Goal: Information Seeking & Learning: Find specific page/section

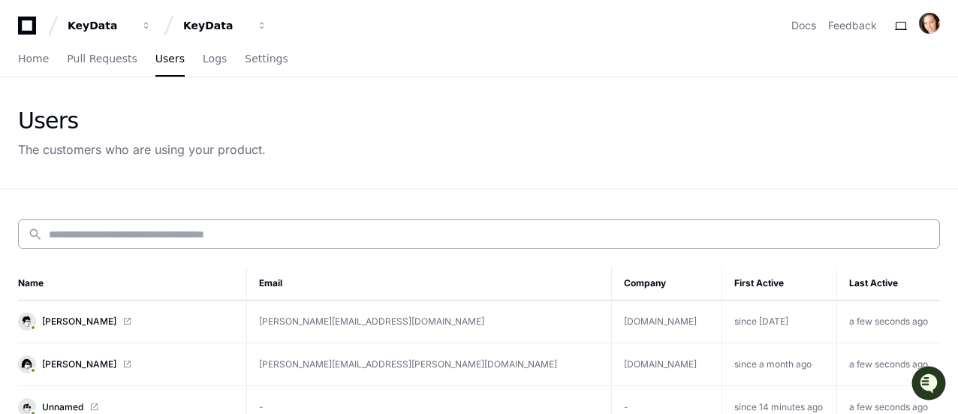
click at [209, 228] on input at bounding box center [490, 234] width 882 height 15
paste input "**********"
type input "**********"
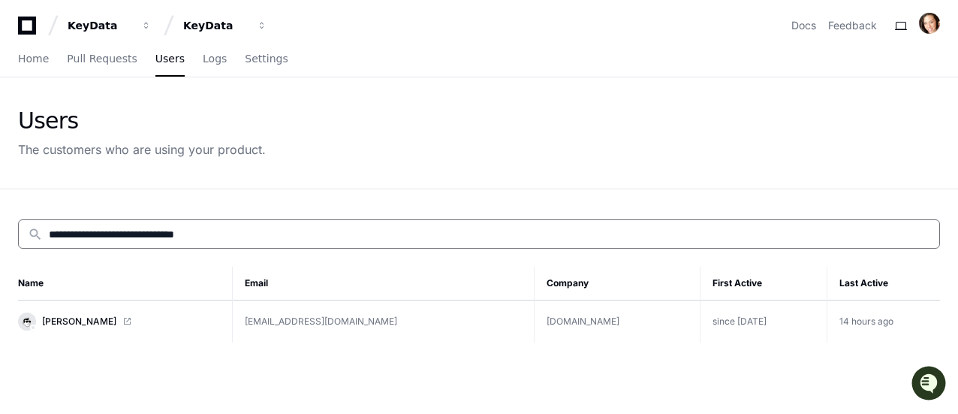
click at [771, 321] on td "since [DATE]" at bounding box center [764, 321] width 127 height 43
click at [72, 316] on span "[PERSON_NAME]" at bounding box center [79, 321] width 74 height 12
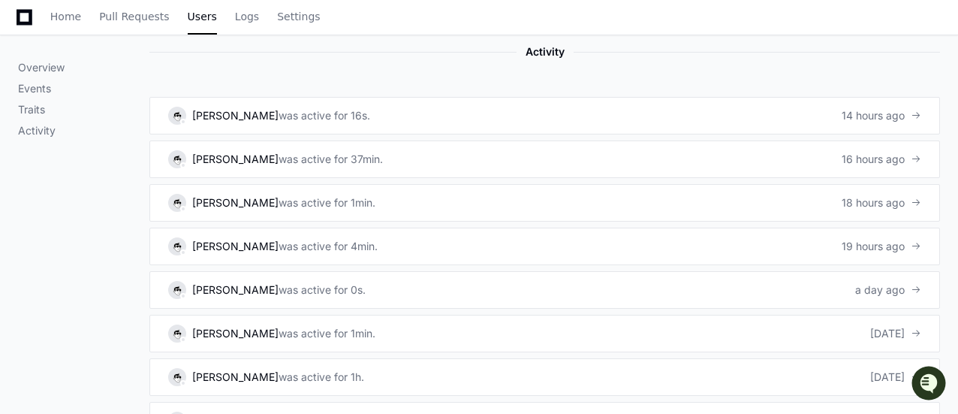
scroll to position [901, 0]
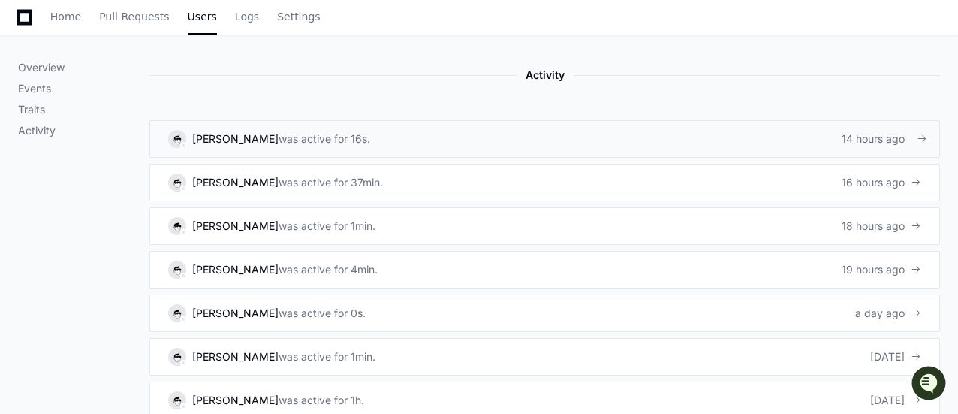
click at [347, 130] on link "[PERSON_NAME] was active for 16s. 14 hours ago" at bounding box center [544, 139] width 791 height 38
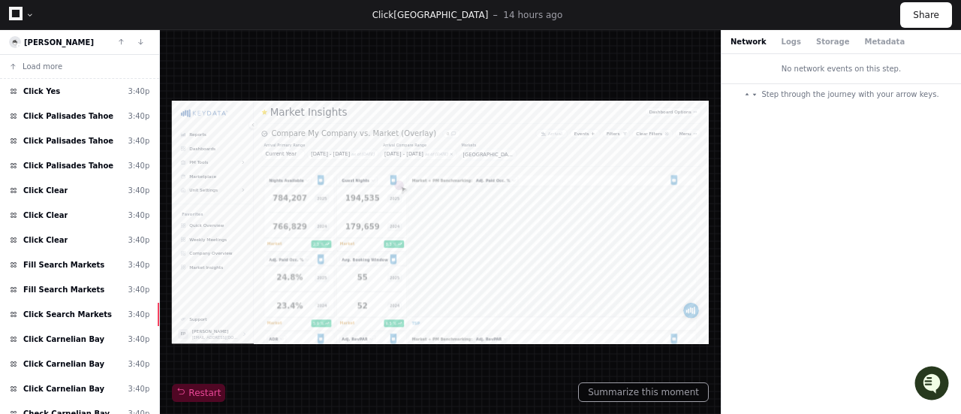
click at [92, 95] on div "Click Yes 3:40p" at bounding box center [79, 91] width 159 height 25
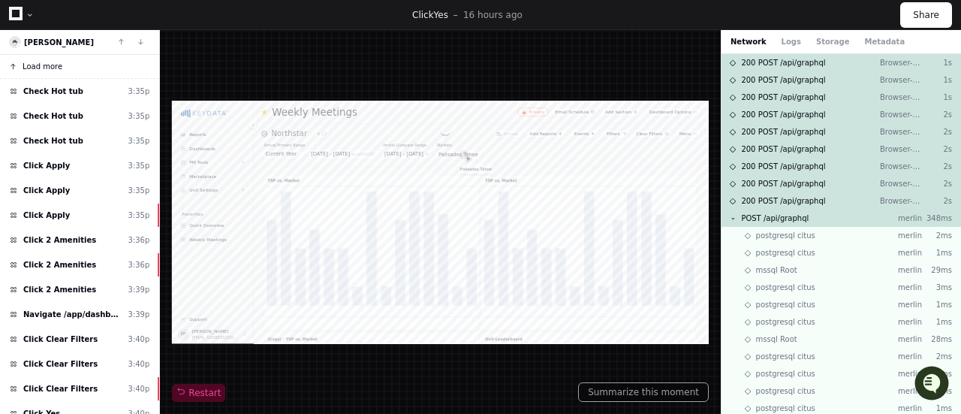
click at [51, 69] on span "Load more" at bounding box center [43, 66] width 40 height 11
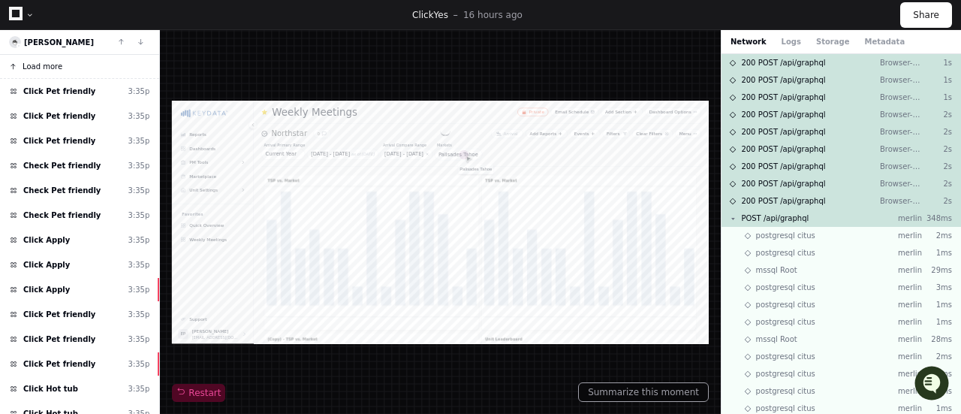
click at [58, 65] on span "Load more" at bounding box center [43, 66] width 40 height 11
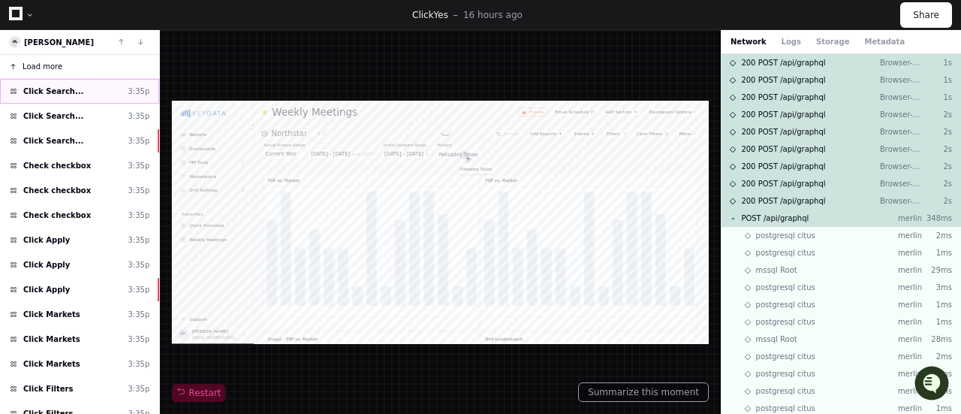
click at [51, 92] on span "Click Search..." at bounding box center [53, 91] width 60 height 11
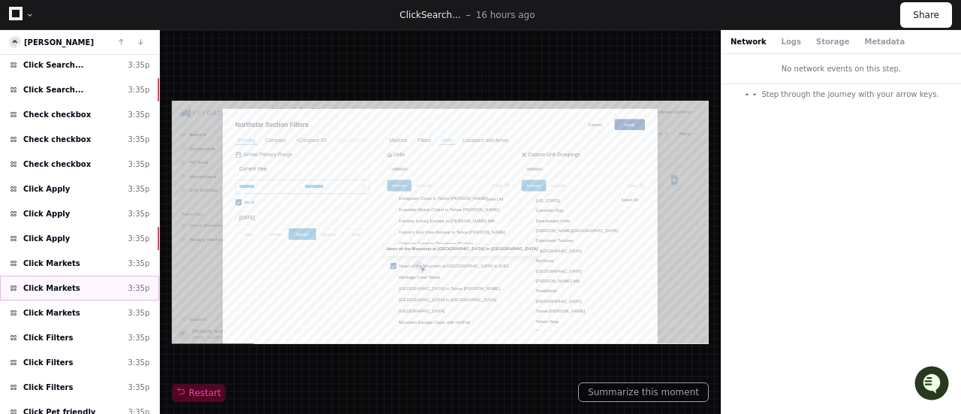
scroll to position [75, 0]
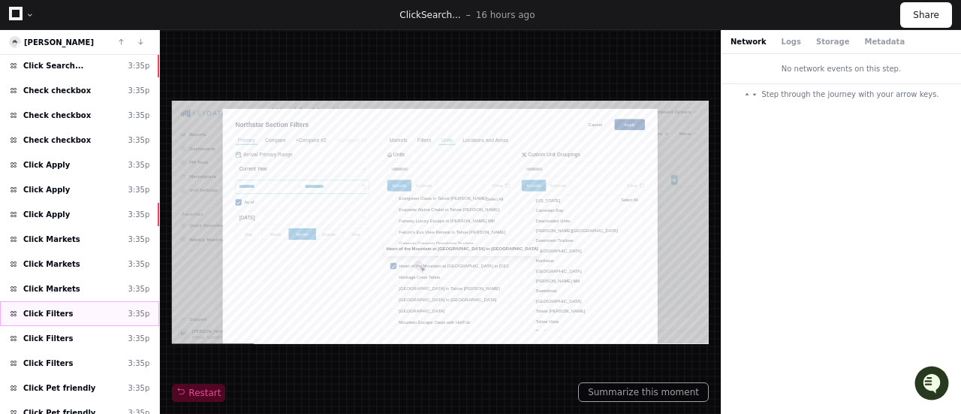
click at [65, 312] on div "Click Filters 3:35p" at bounding box center [79, 313] width 159 height 25
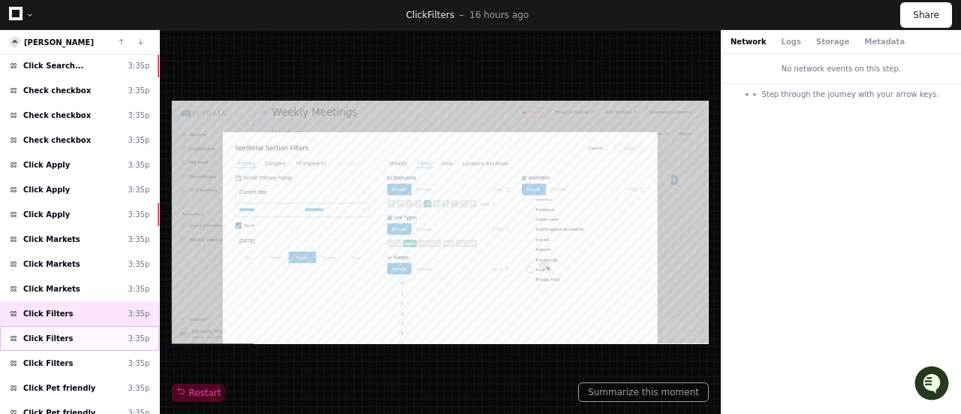
scroll to position [68, 0]
click at [92, 333] on div "Click Filters 3:35p" at bounding box center [79, 338] width 159 height 25
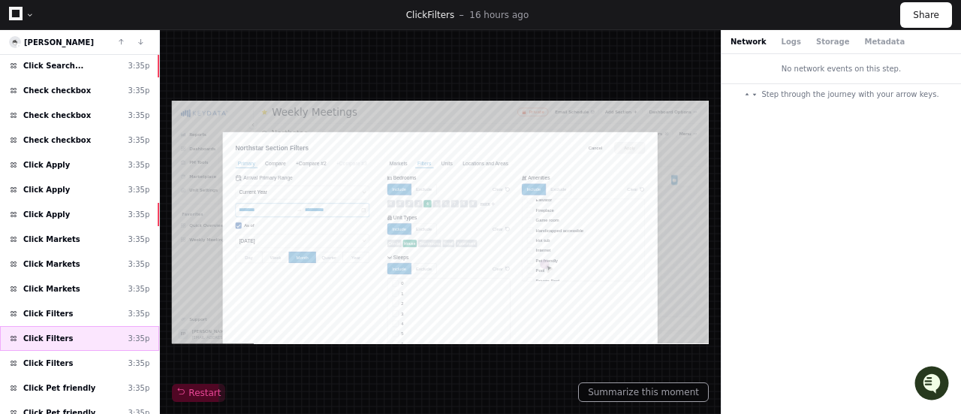
scroll to position [68, 0]
click at [92, 351] on div "Click Filters 3:35p" at bounding box center [79, 363] width 159 height 25
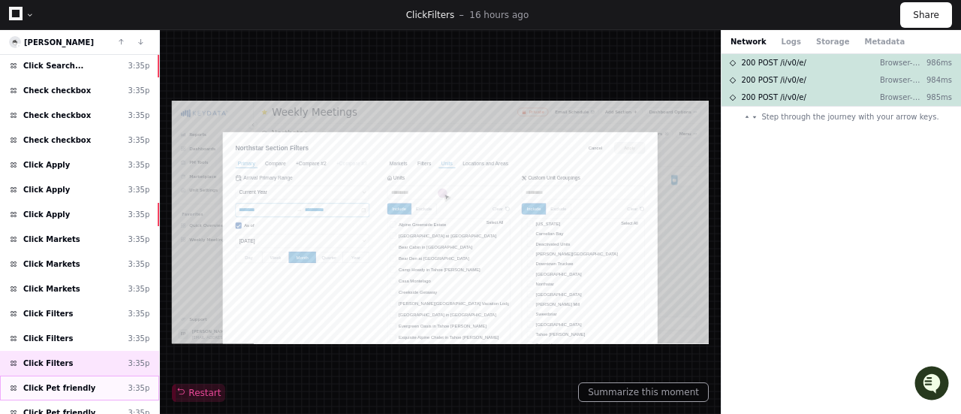
click at [81, 377] on div "Click Pet friendly 3:35p" at bounding box center [79, 388] width 159 height 25
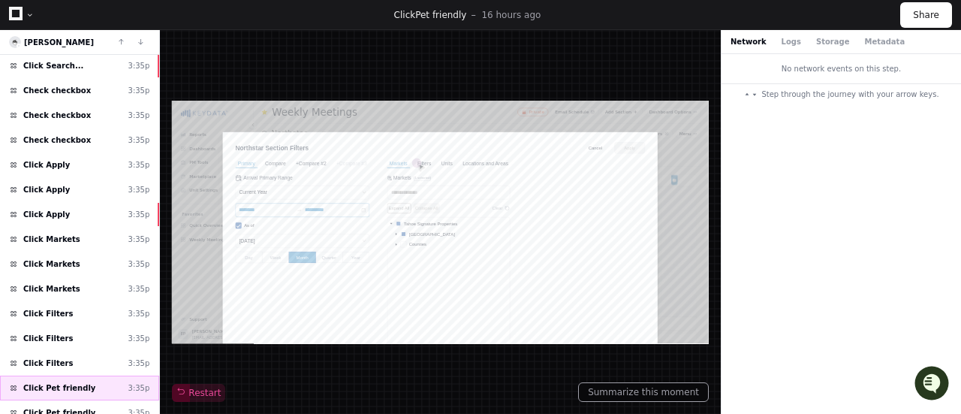
scroll to position [150, 0]
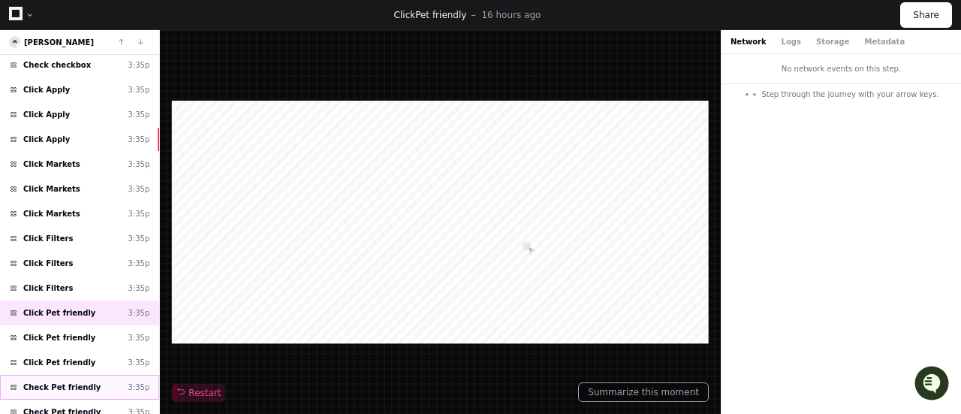
click at [81, 382] on span "Check Pet friendly" at bounding box center [61, 387] width 77 height 11
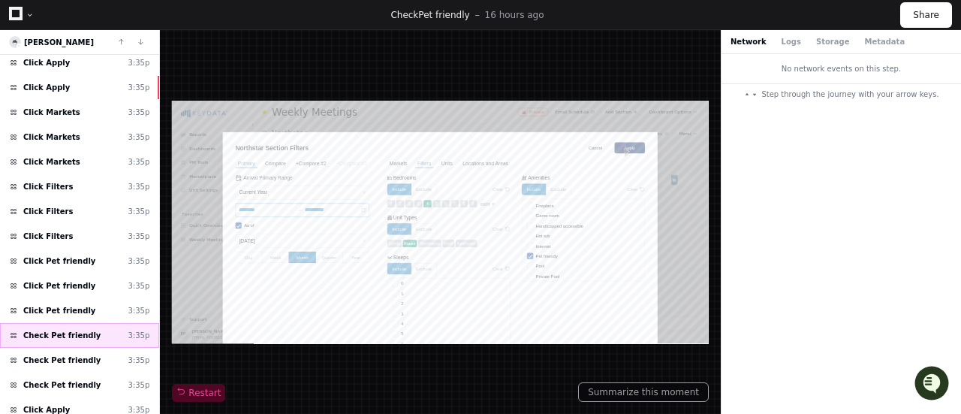
scroll to position [225, 0]
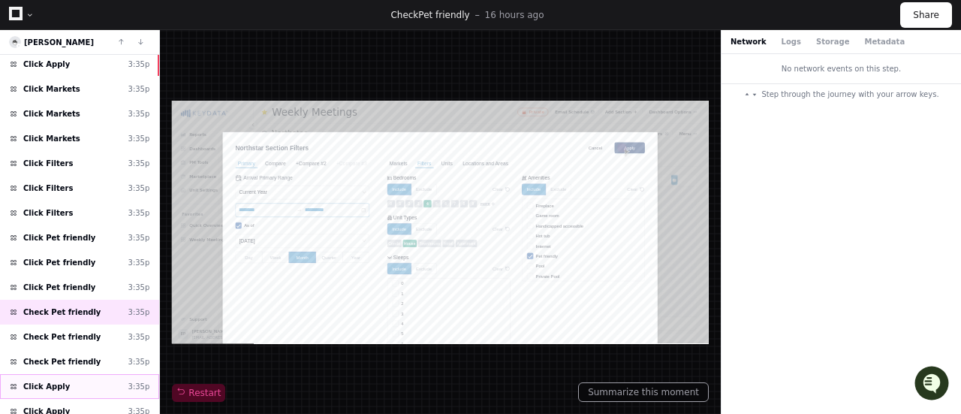
click at [56, 381] on span "Click Apply" at bounding box center [46, 386] width 47 height 11
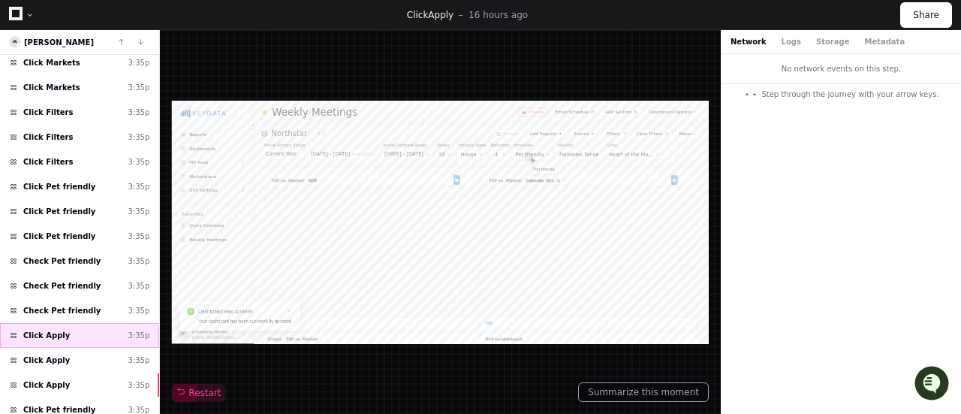
scroll to position [300, 0]
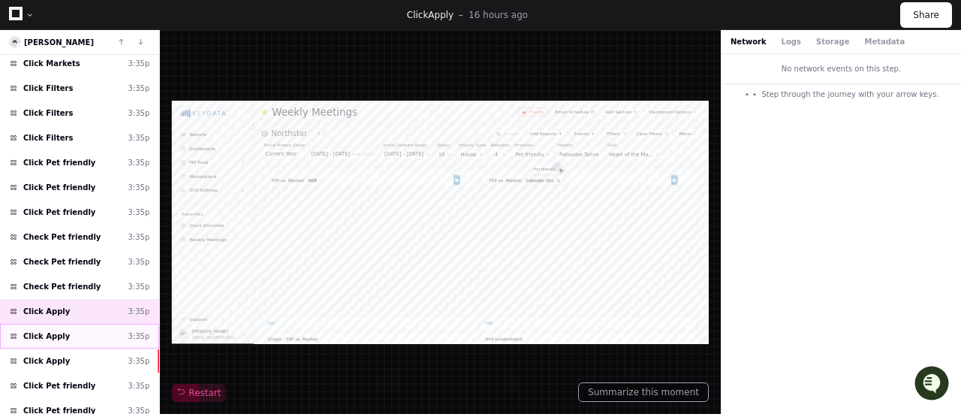
click at [71, 324] on div "Click Apply 3:35p" at bounding box center [79, 336] width 159 height 25
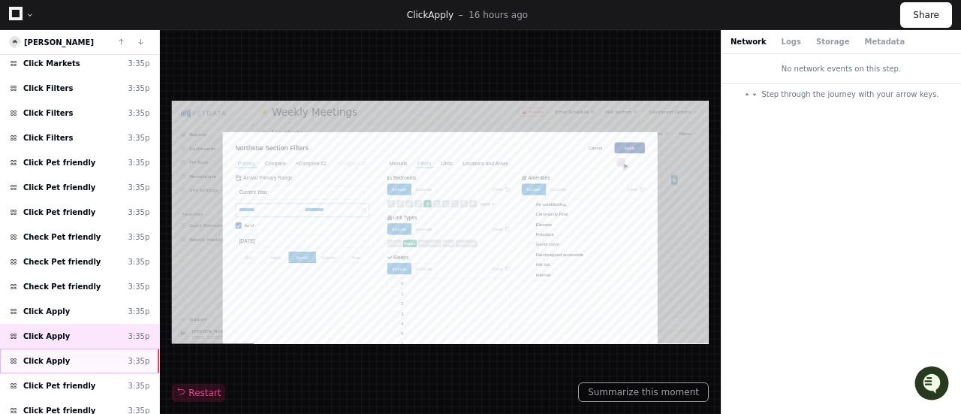
scroll to position [68, 0]
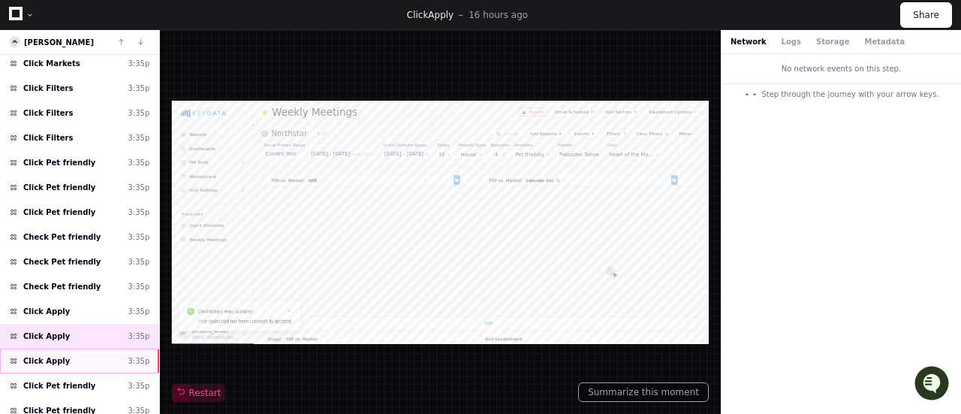
click at [72, 348] on div "Click Apply 3:35p" at bounding box center [79, 360] width 159 height 25
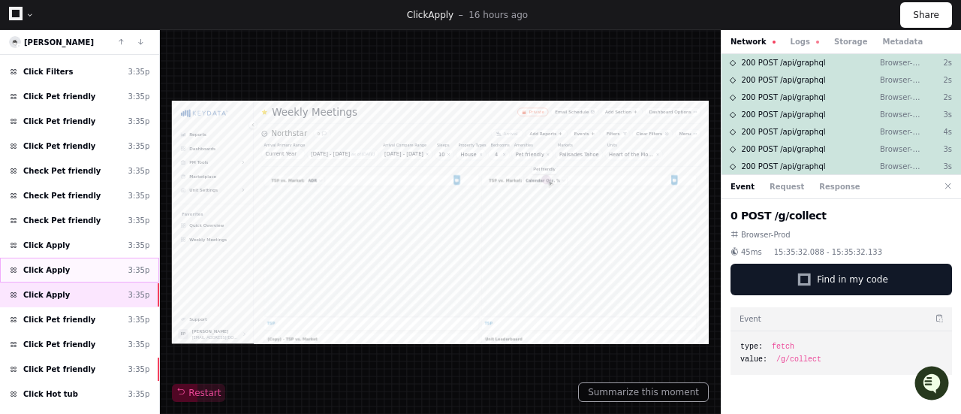
scroll to position [451, 0]
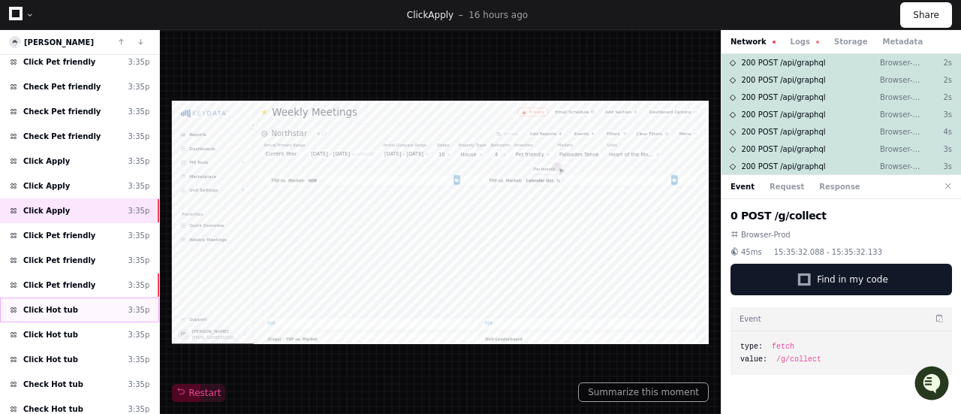
click at [68, 297] on div "Click Hot tub 3:35p" at bounding box center [79, 309] width 159 height 25
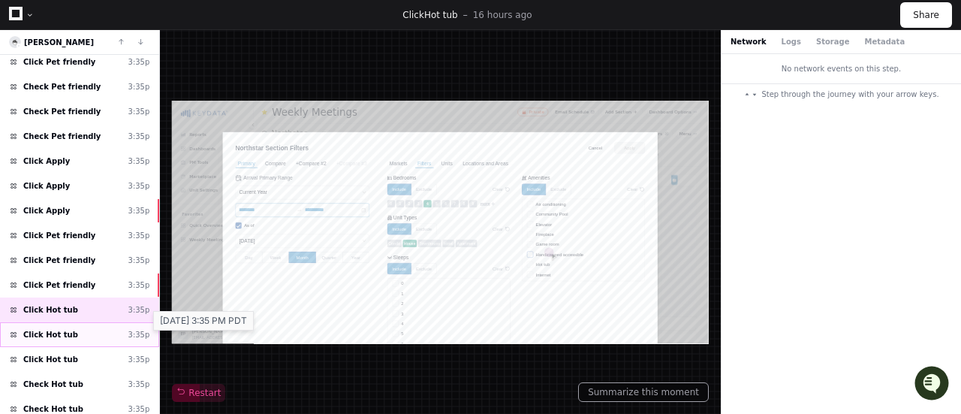
scroll to position [68, 0]
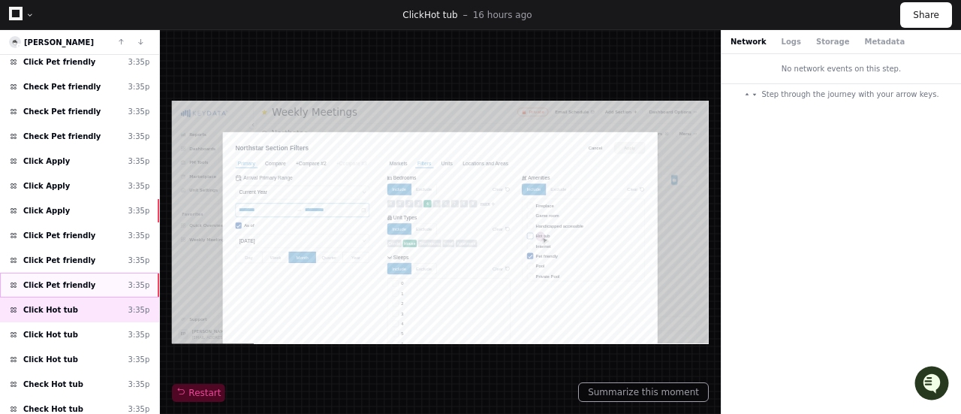
click at [65, 279] on span "Click Pet friendly" at bounding box center [59, 284] width 72 height 11
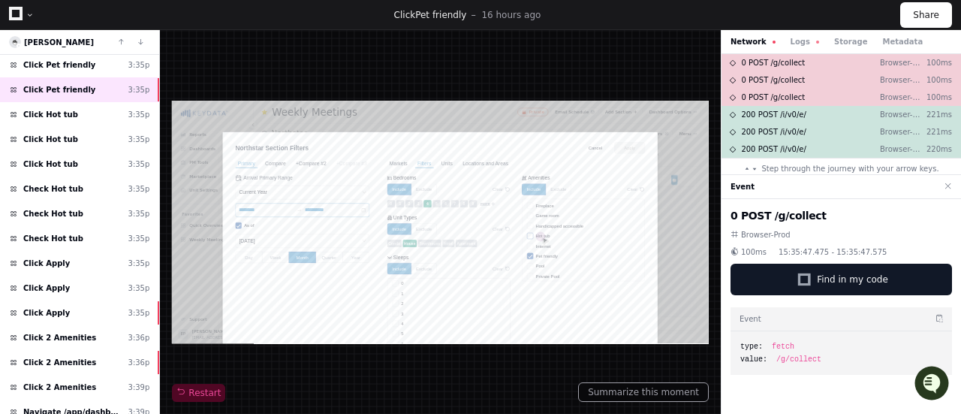
scroll to position [676, 0]
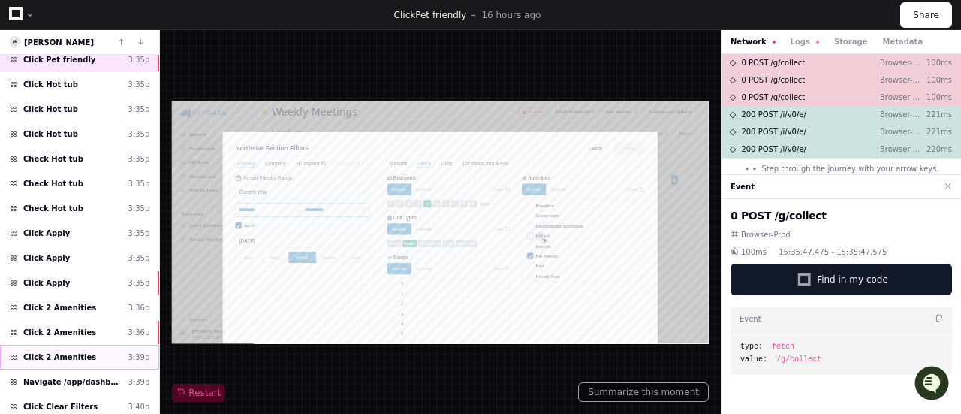
click at [62, 351] on span "Click 2 Amenities" at bounding box center [59, 356] width 73 height 11
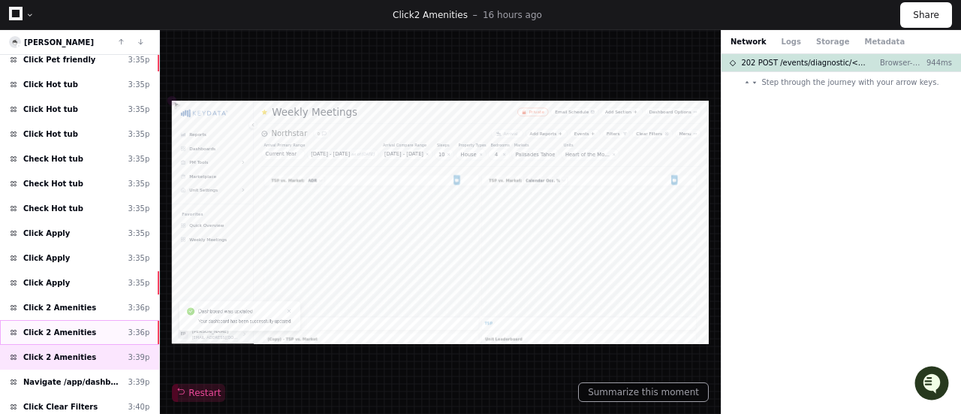
click at [66, 327] on span "Click 2 Amenities" at bounding box center [59, 332] width 73 height 11
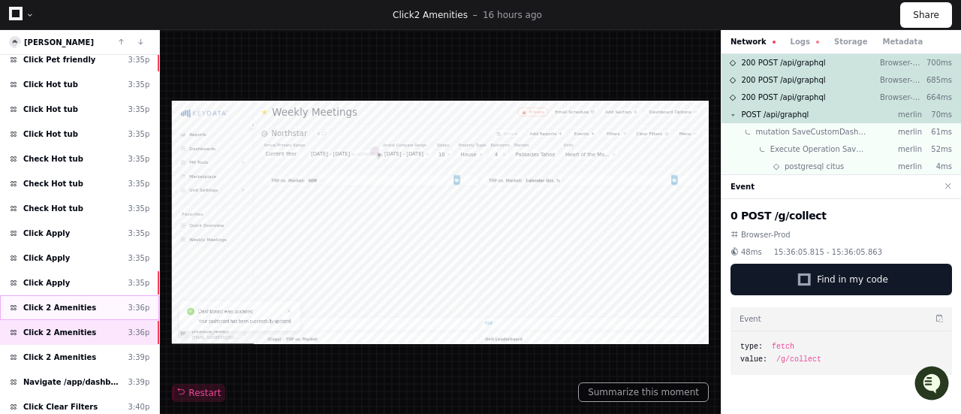
click at [87, 295] on div "Click 2 Amenities 3:36p" at bounding box center [79, 307] width 159 height 25
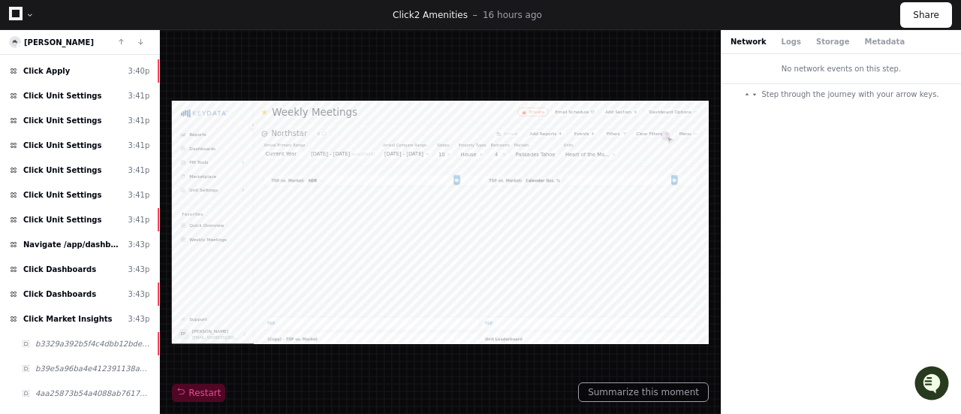
scroll to position [1953, 0]
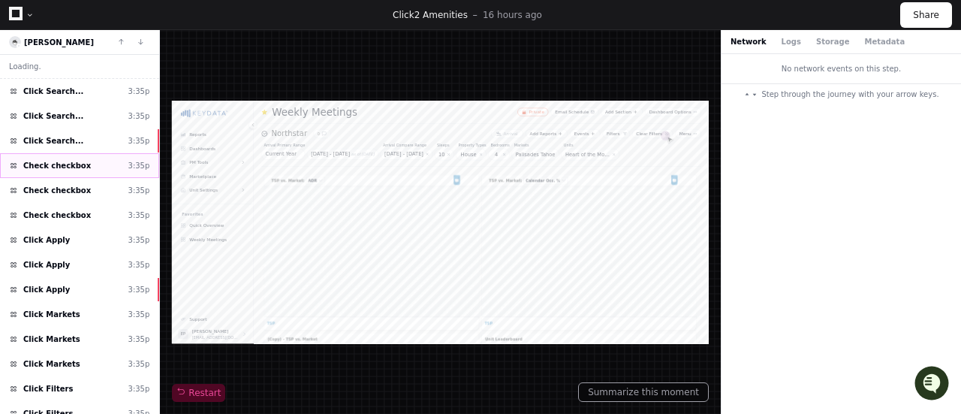
click at [78, 163] on div "Loading . . . Click Search... 3:35p Click Search... 3:35p Click Search... 3:35p…" at bounding box center [79, 235] width 159 height 360
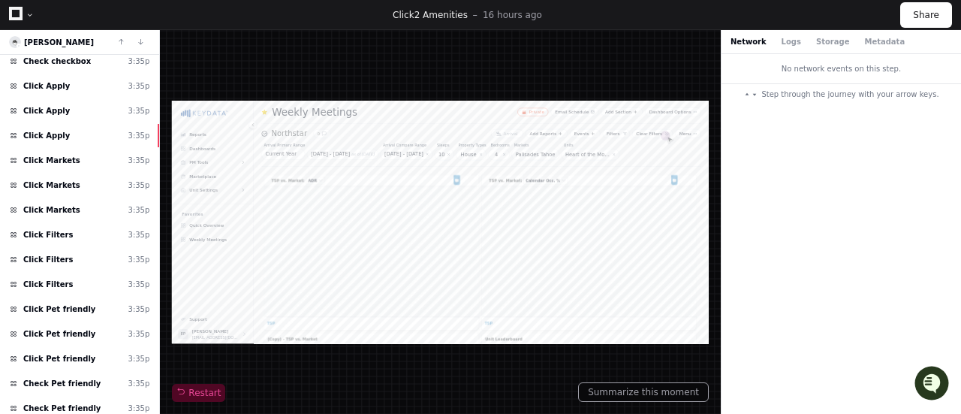
scroll to position [676, 0]
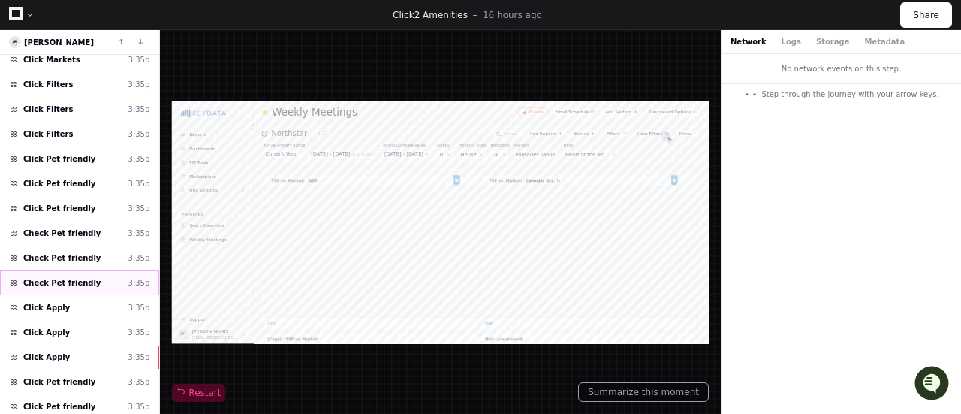
click at [69, 277] on span "Check Pet friendly" at bounding box center [61, 282] width 77 height 11
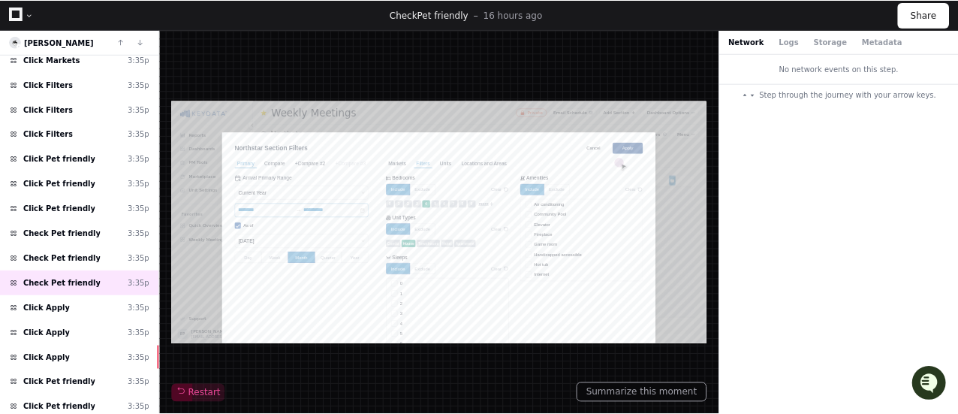
scroll to position [68, 0]
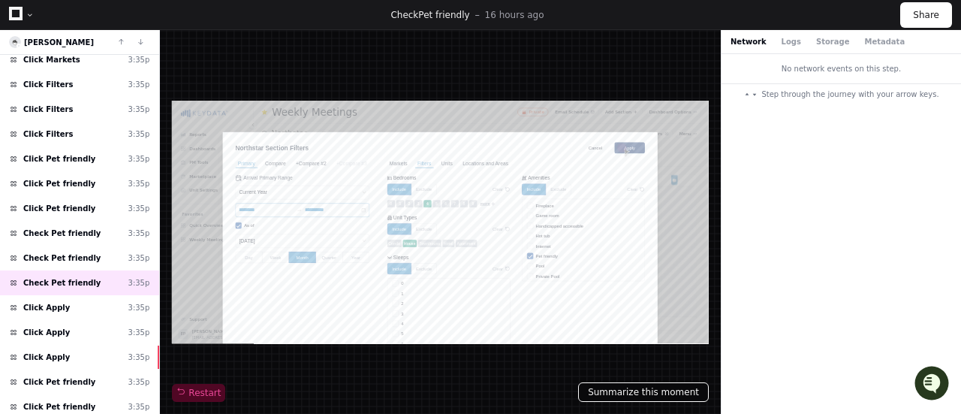
click at [655, 394] on button "Summarize this moment" at bounding box center [643, 392] width 131 height 20
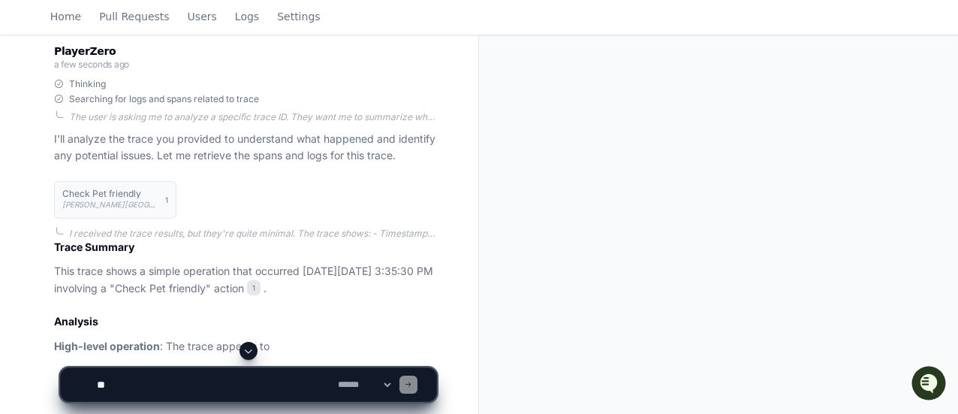
scroll to position [372, 0]
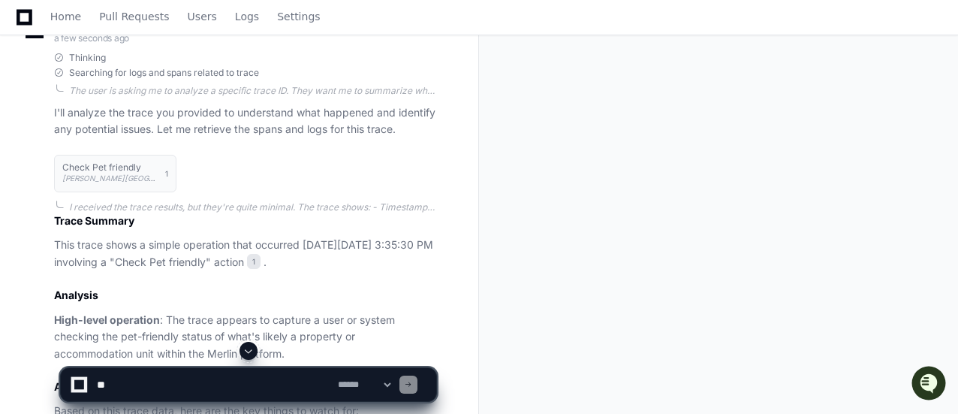
click at [249, 351] on span at bounding box center [249, 351] width 12 height 12
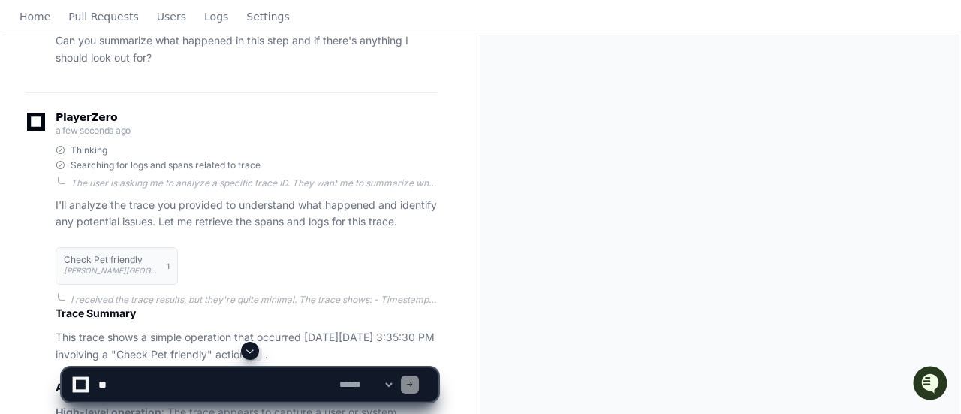
scroll to position [0, 0]
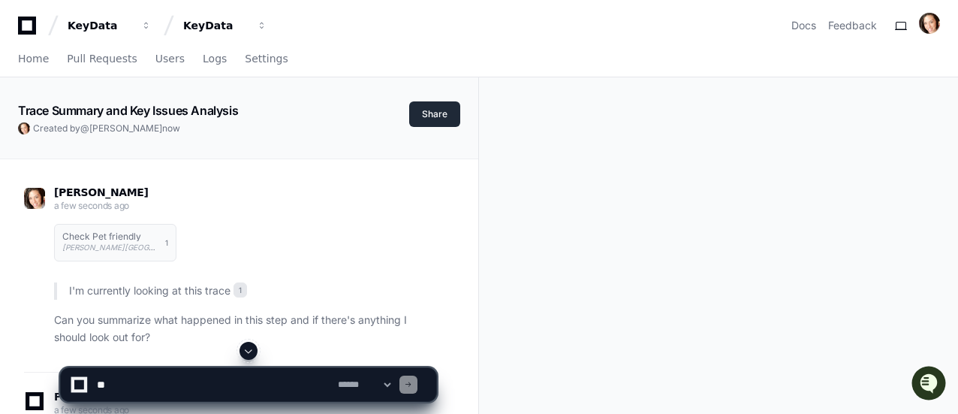
click at [444, 121] on button "Share" at bounding box center [434, 114] width 51 height 26
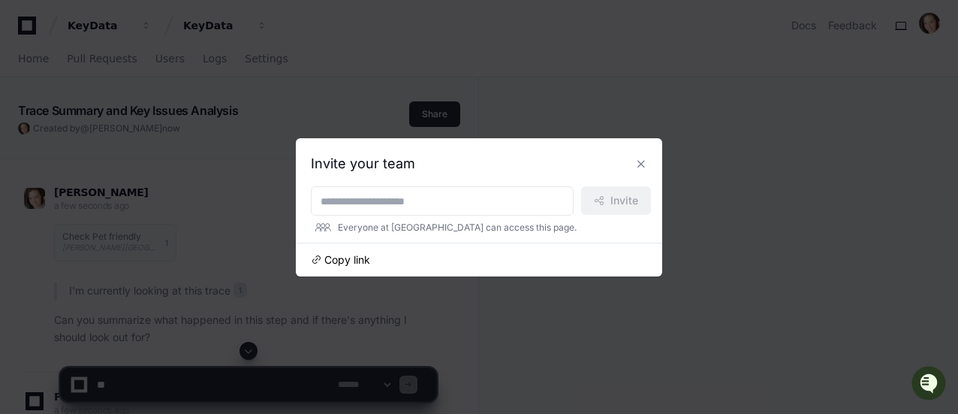
click at [339, 262] on span "Copy link" at bounding box center [347, 259] width 46 height 15
click at [646, 164] on button at bounding box center [641, 164] width 24 height 24
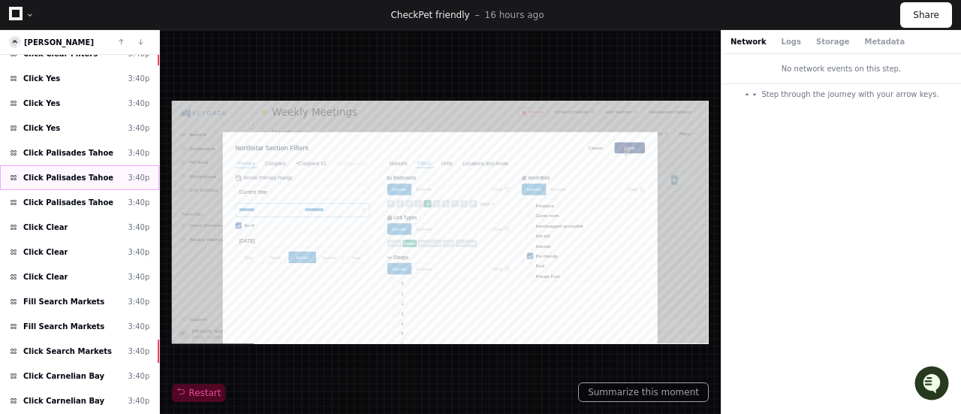
scroll to position [1105, 0]
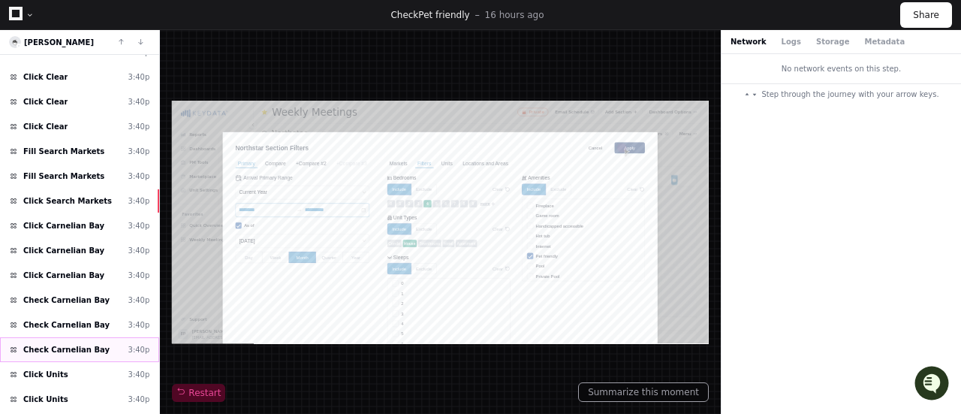
click at [76, 344] on span "Check Carnelian Bay" at bounding box center [66, 349] width 86 height 11
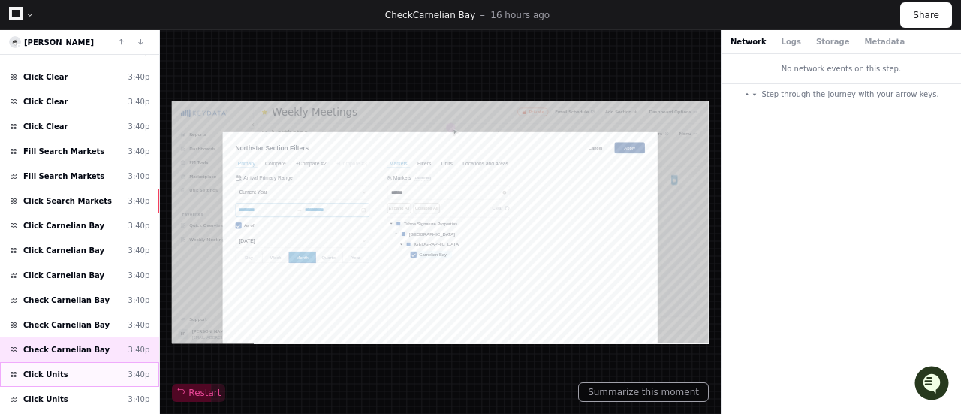
click at [62, 362] on div "Click Units 3:40p" at bounding box center [79, 374] width 159 height 25
